Goal: Task Accomplishment & Management: Manage account settings

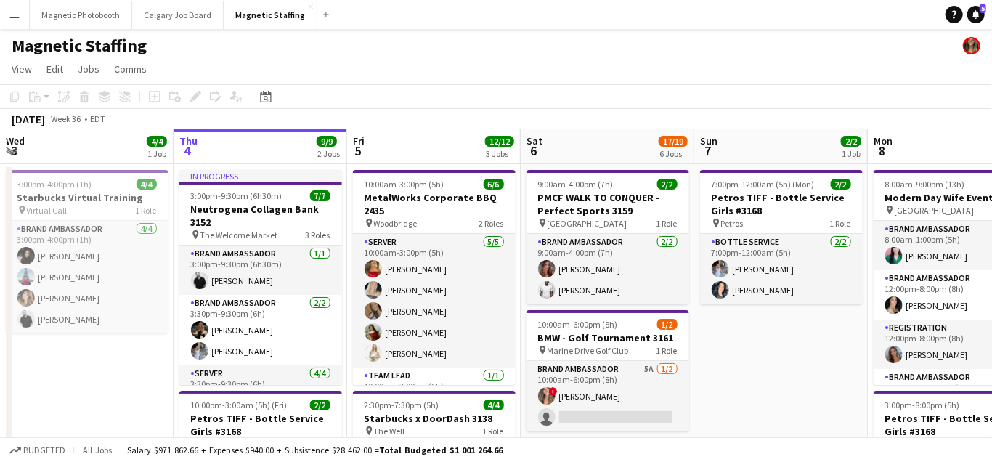
scroll to position [106, 0]
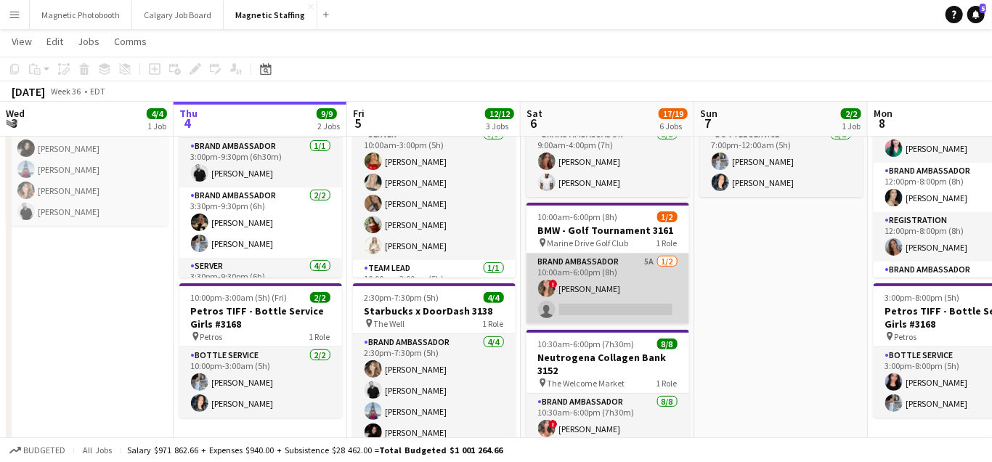
click at [581, 315] on app-card-role "Brand Ambassador 5A [DATE] 10:00am-6:00pm (8h) ! [PERSON_NAME] single-neutral-a…" at bounding box center [608, 289] width 163 height 70
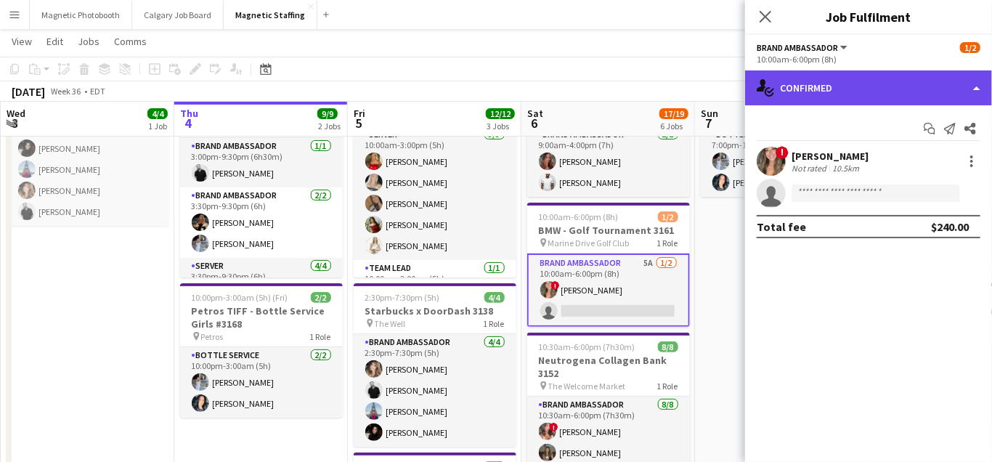
click at [866, 87] on div "single-neutral-actions-check-2 Confirmed" at bounding box center [868, 87] width 247 height 35
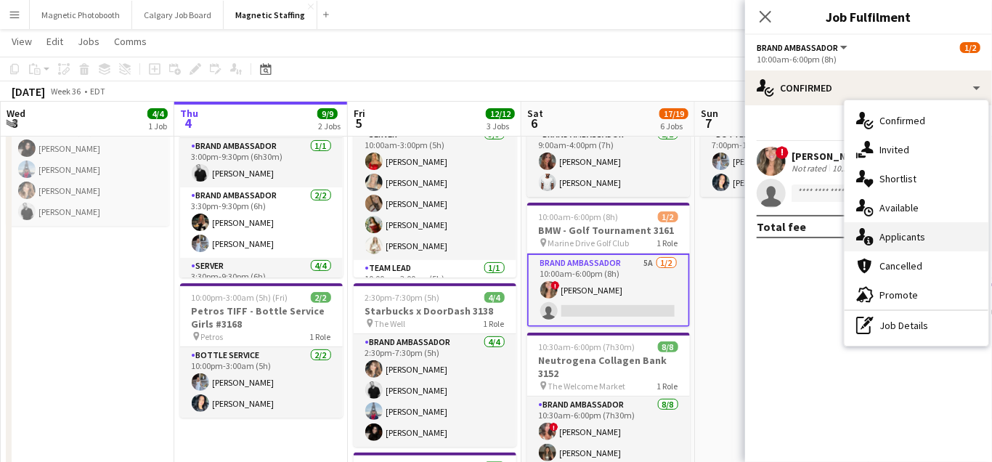
click at [876, 243] on div "single-neutral-actions-information Applicants" at bounding box center [917, 236] width 144 height 29
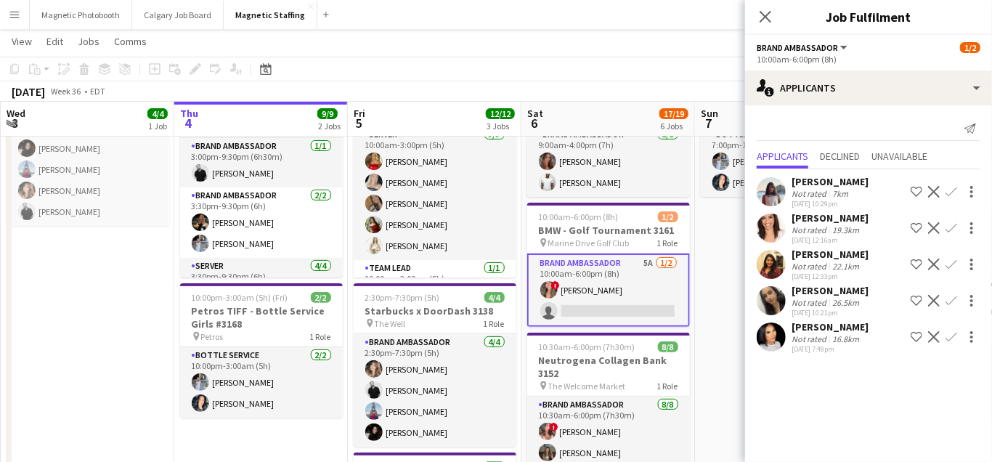
click at [953, 343] on app-icon "Confirm" at bounding box center [952, 337] width 12 height 12
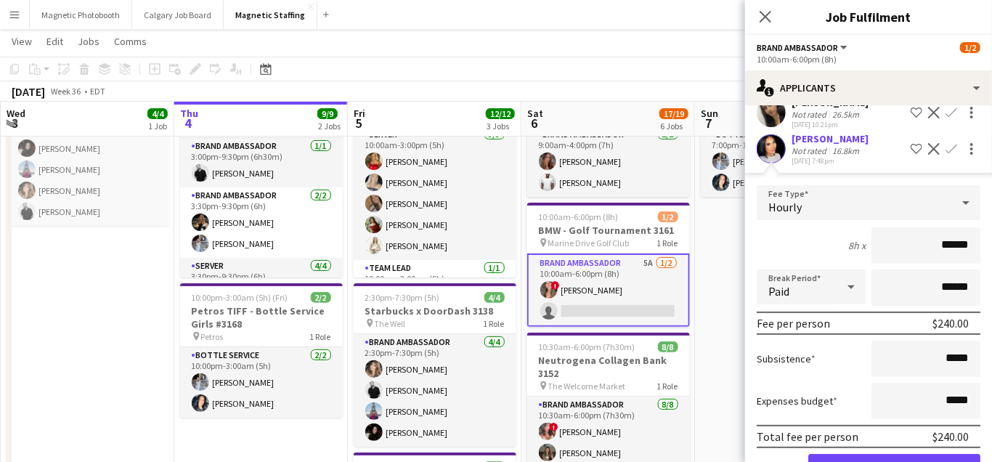
scroll to position [247, 0]
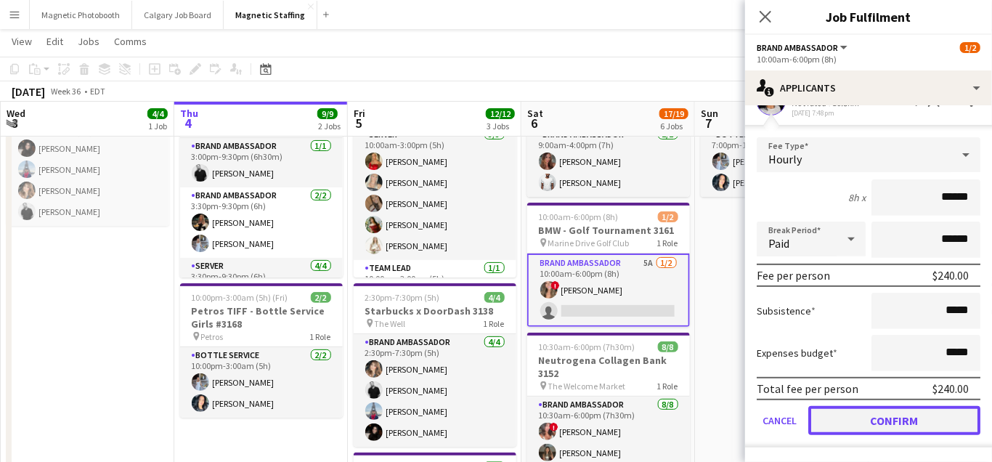
click at [873, 427] on button "Confirm" at bounding box center [895, 420] width 172 height 29
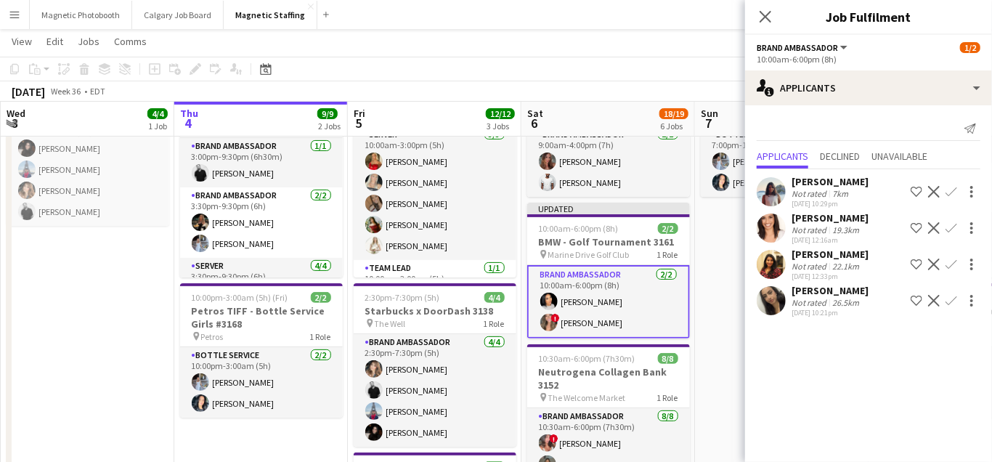
scroll to position [0, 0]
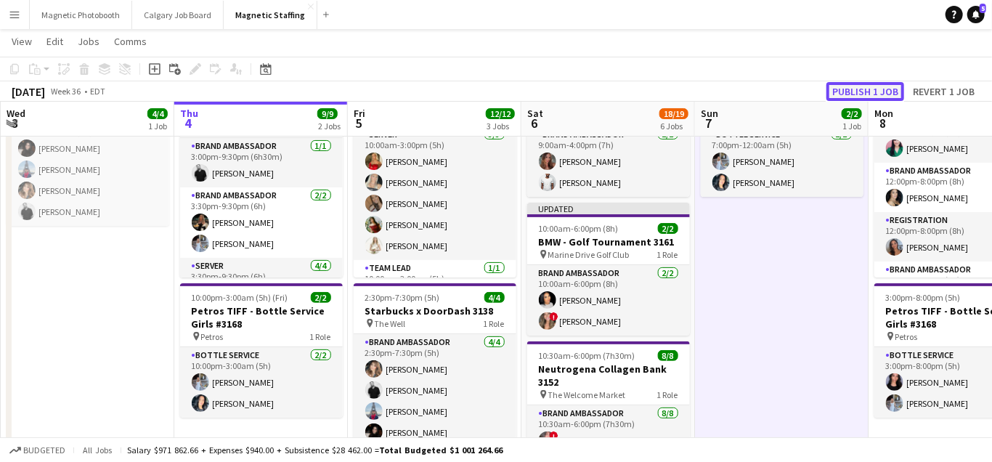
click at [877, 92] on button "Publish 1 job" at bounding box center [866, 91] width 78 height 19
